Goal: Find specific page/section: Find specific page/section

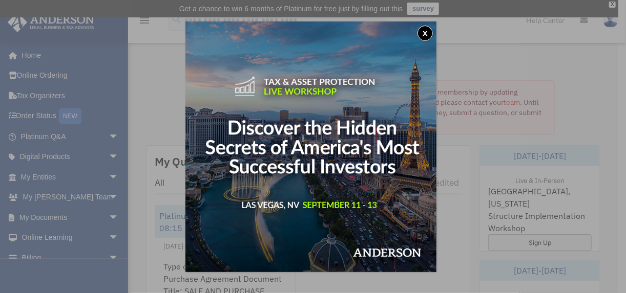
click at [425, 37] on button "x" at bounding box center [424, 33] width 15 height 15
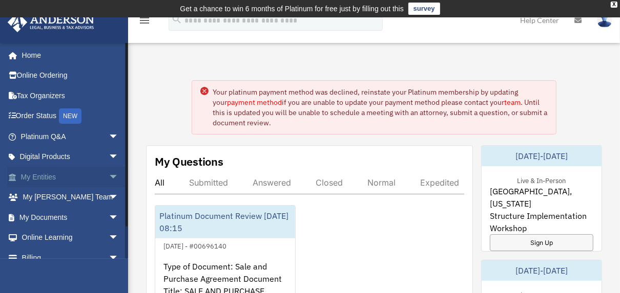
click at [70, 179] on link "My Entities arrow_drop_down" at bounding box center [70, 177] width 127 height 20
click at [109, 181] on span "arrow_drop_down" at bounding box center [119, 177] width 20 height 21
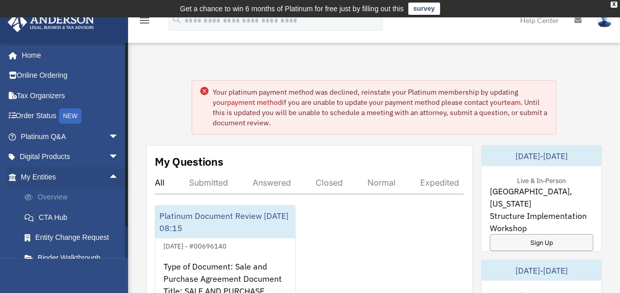
click at [53, 201] on link "Overview" at bounding box center [74, 197] width 120 height 20
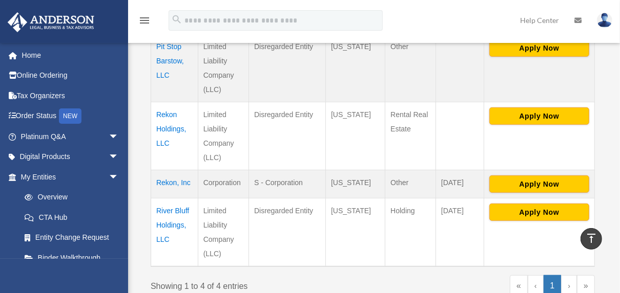
scroll to position [296, 0]
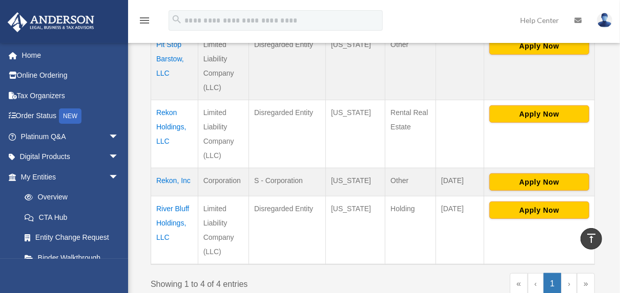
click at [186, 179] on td "Rekon, Inc" at bounding box center [174, 182] width 47 height 28
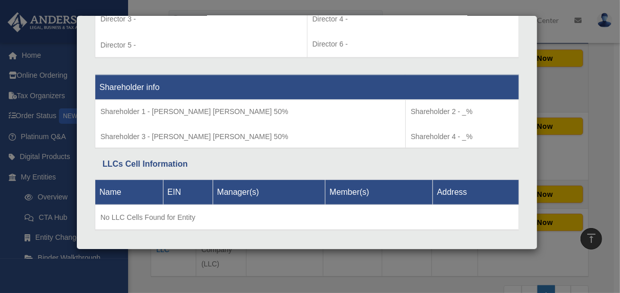
scroll to position [817, 0]
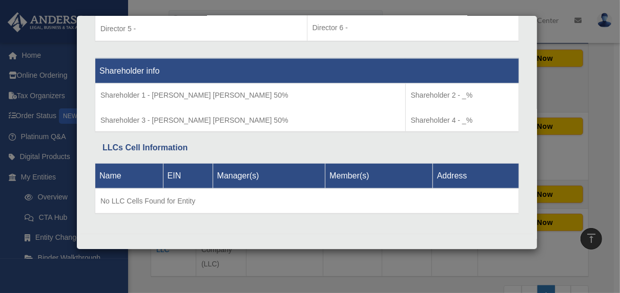
click at [574, 71] on div "Details × Articles Sent Organizational Date" at bounding box center [310, 146] width 620 height 293
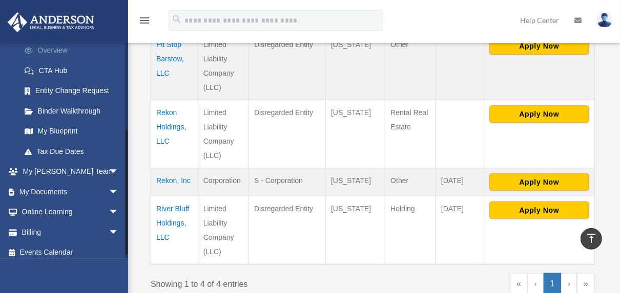
scroll to position [153, 0]
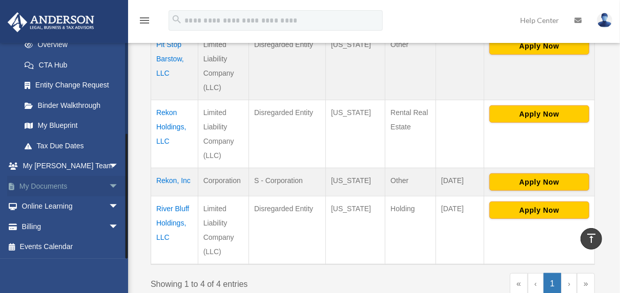
click at [109, 183] on span "arrow_drop_down" at bounding box center [119, 186] width 20 height 21
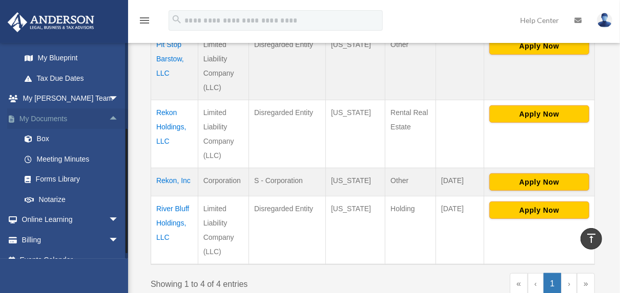
scroll to position [221, 0]
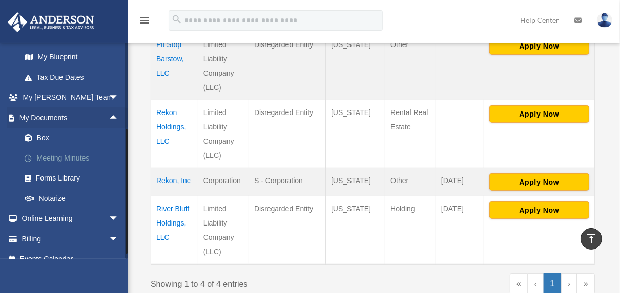
click at [79, 163] on link "Meeting Minutes" at bounding box center [74, 158] width 120 height 20
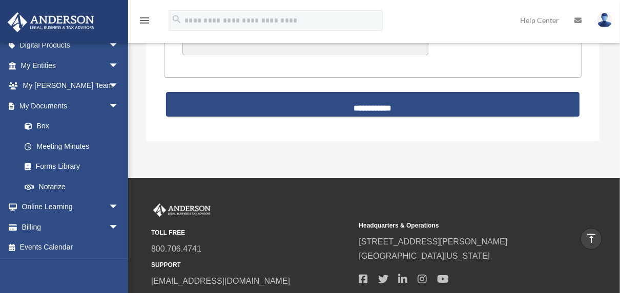
scroll to position [112, 0]
